Goal: Communication & Community: Answer question/provide support

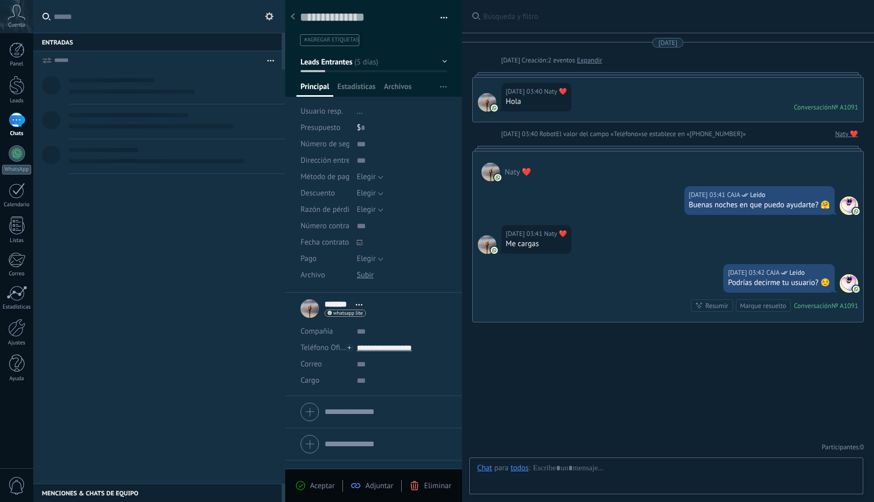
scroll to position [15, 0]
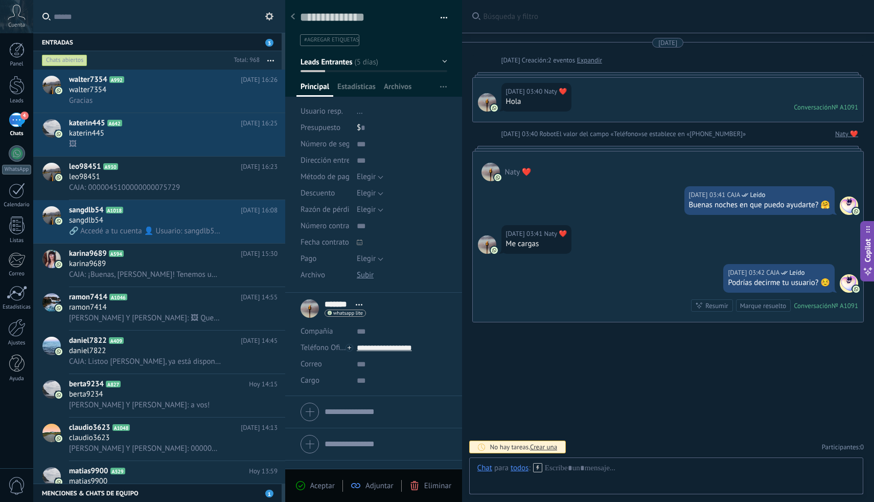
click at [91, 17] on input "text" at bounding box center [165, 16] width 223 height 33
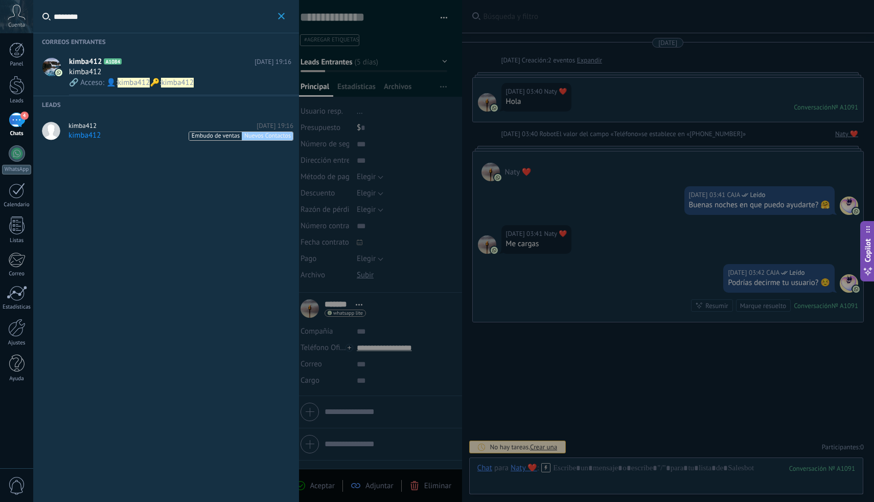
type input "********"
click at [223, 64] on h2 "kimba412 A1084" at bounding box center [162, 62] width 186 height 10
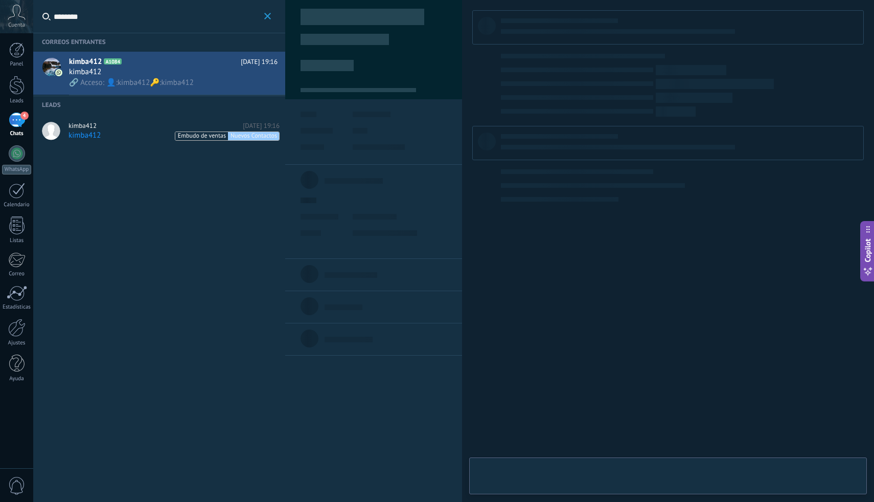
type textarea "********"
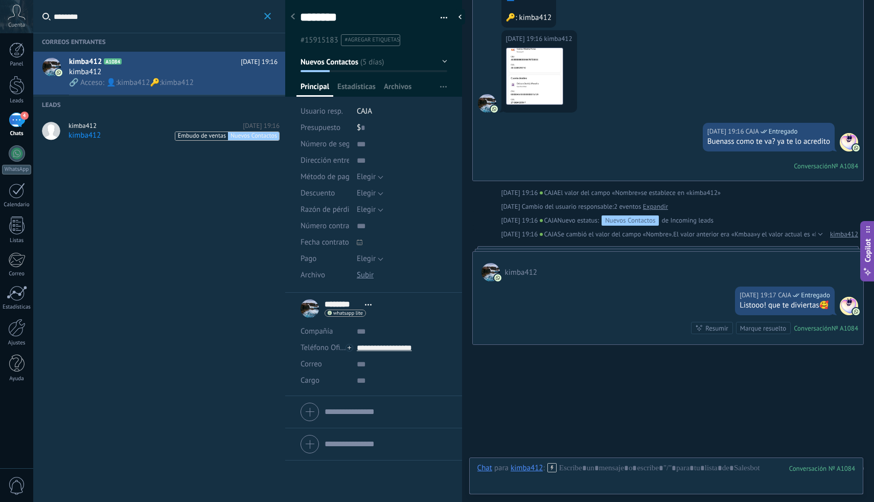
scroll to position [219, 0]
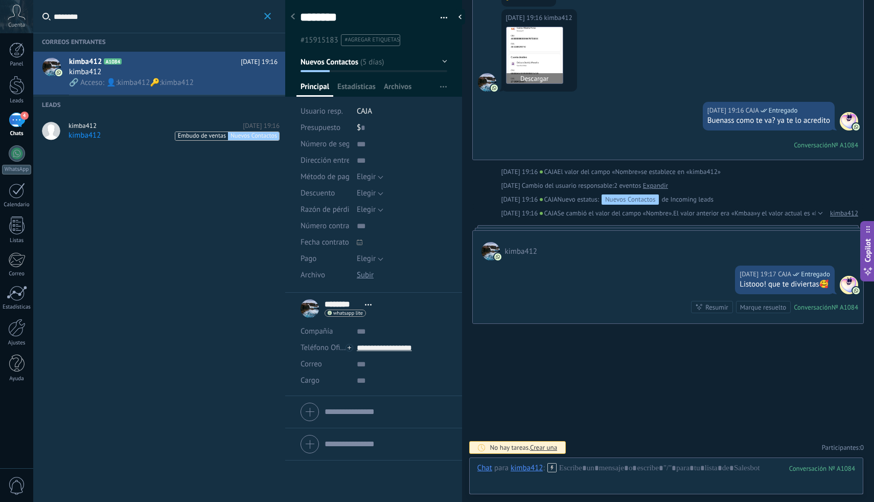
click at [541, 46] on img at bounding box center [535, 55] width 56 height 56
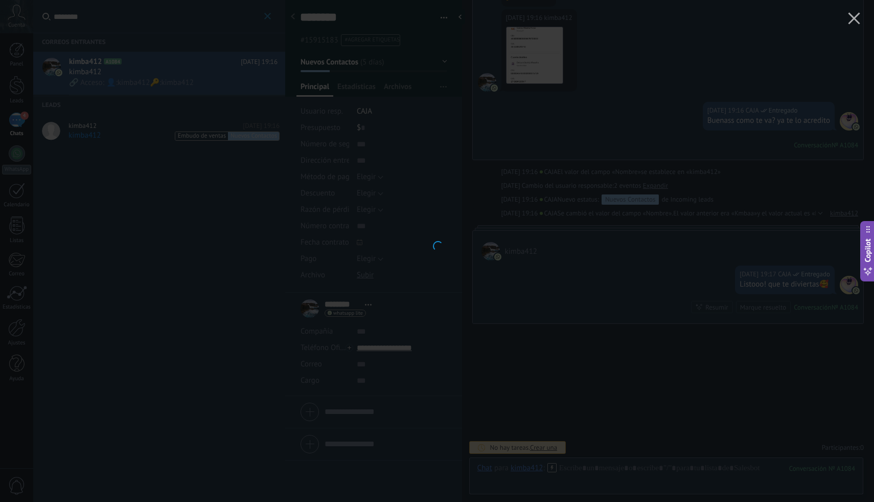
scroll to position [0, 0]
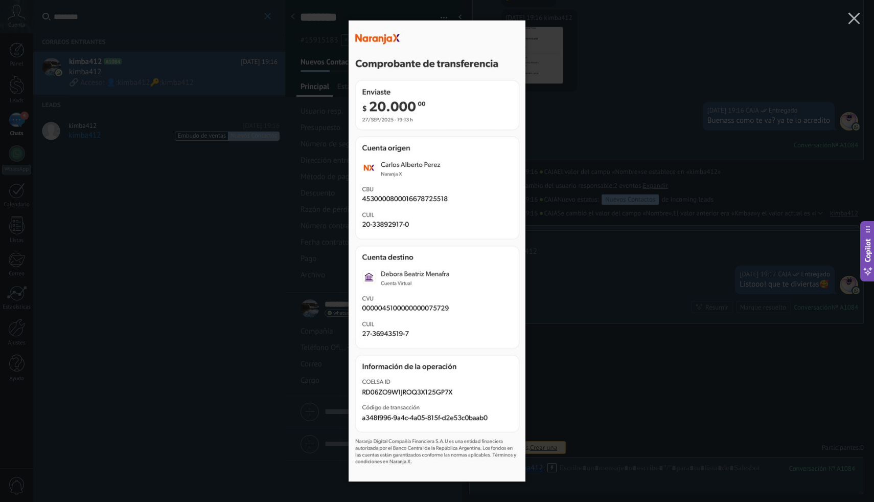
click at [774, 46] on div at bounding box center [437, 251] width 874 height 502
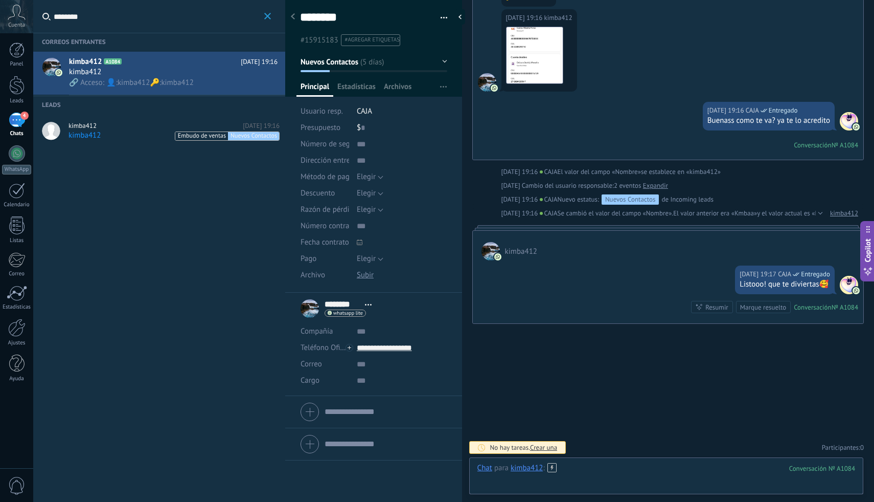
click at [645, 468] on div at bounding box center [667, 478] width 378 height 31
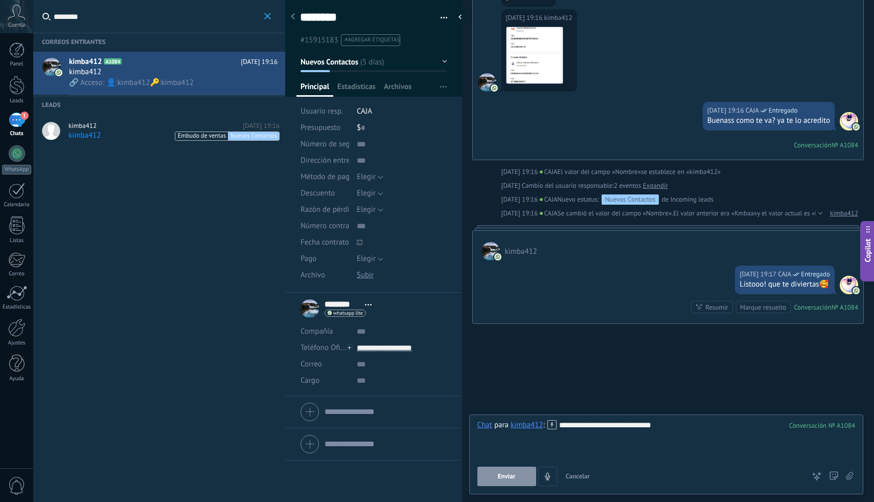
click at [656, 428] on div "**********" at bounding box center [667, 439] width 378 height 39
click at [510, 480] on span "Enviar" at bounding box center [507, 476] width 18 height 7
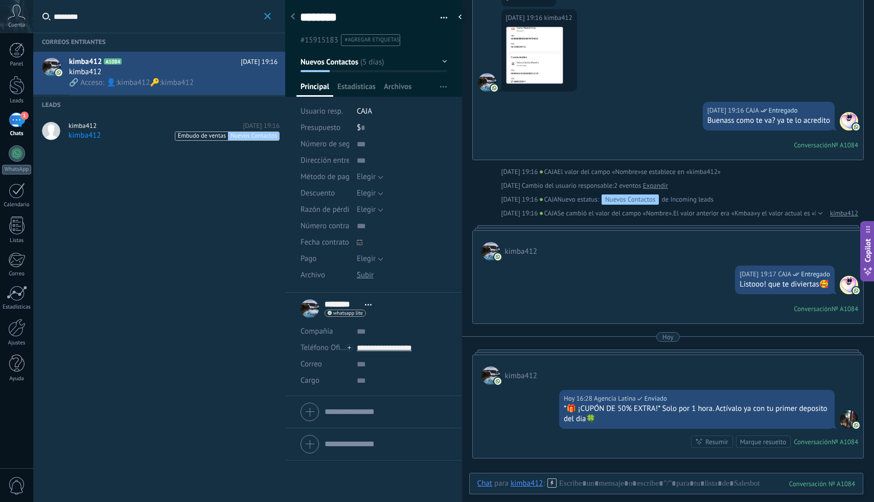
scroll to position [354, 0]
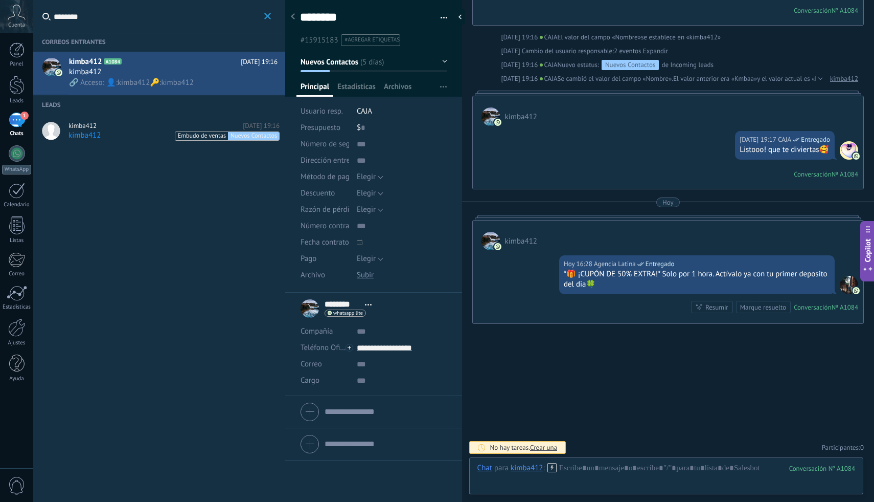
click at [21, 120] on div "1" at bounding box center [17, 120] width 16 height 15
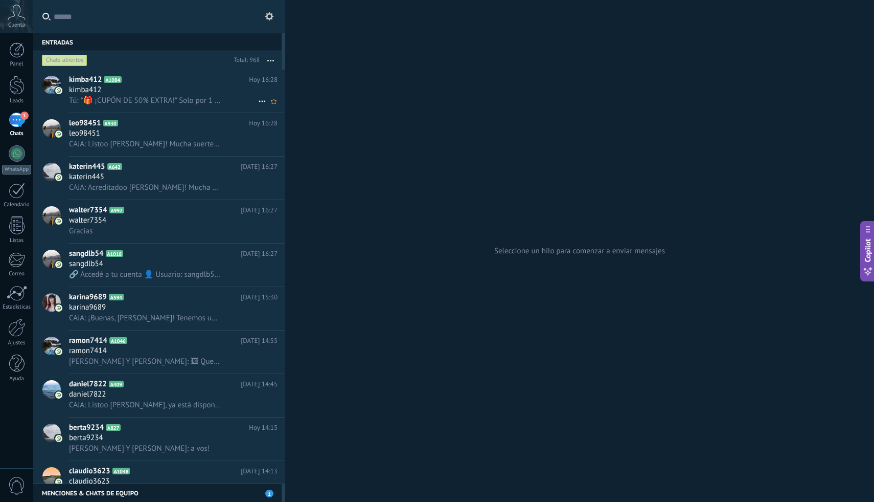
click at [189, 83] on h2 "kimba412 A1084" at bounding box center [159, 80] width 180 height 10
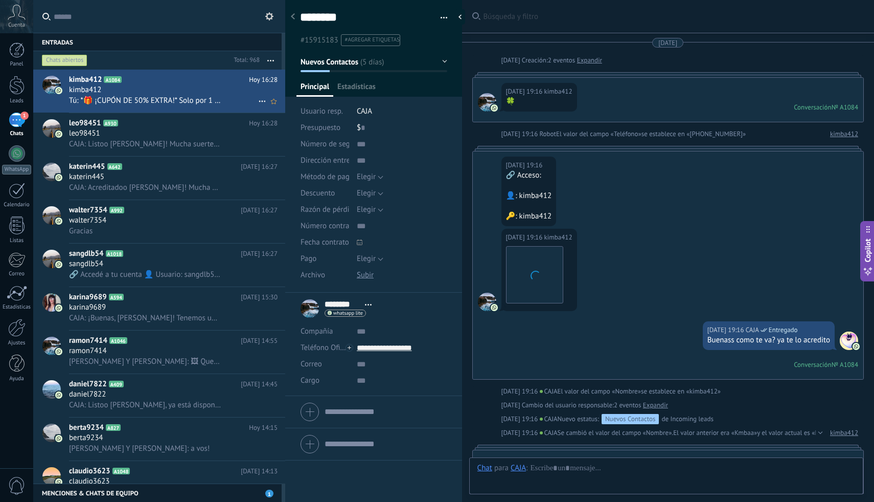
scroll to position [354, 0]
